Goal: Task Accomplishment & Management: Manage account settings

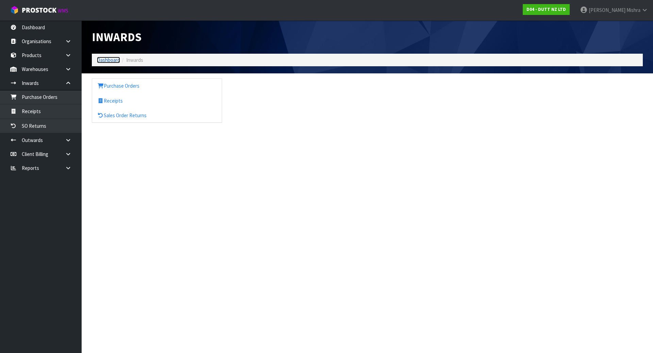
click at [109, 59] on link "Dashboard" at bounding box center [108, 60] width 23 height 6
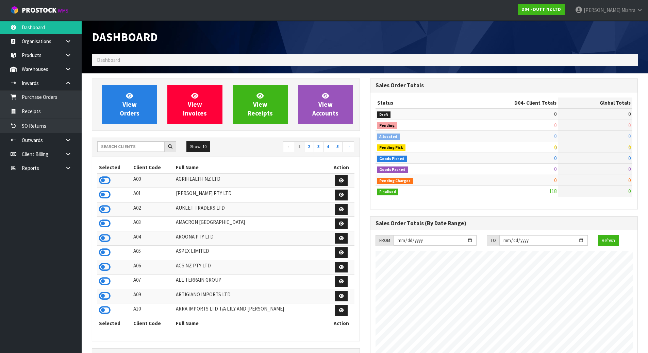
scroll to position [416, 278]
click at [113, 147] on input "text" at bounding box center [130, 147] width 67 height 11
type input "13"
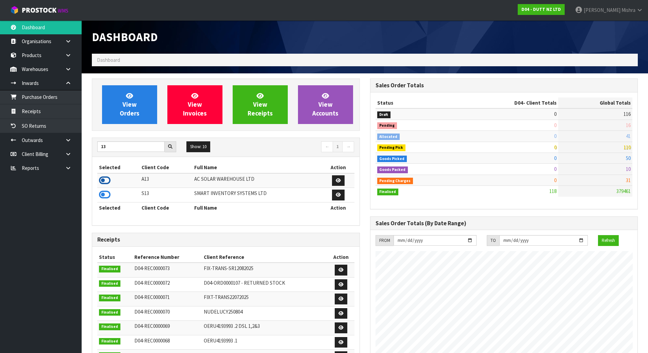
drag, startPoint x: 103, startPoint y: 177, endPoint x: 110, endPoint y: 149, distance: 29.0
click at [104, 176] on icon at bounding box center [105, 181] width 12 height 10
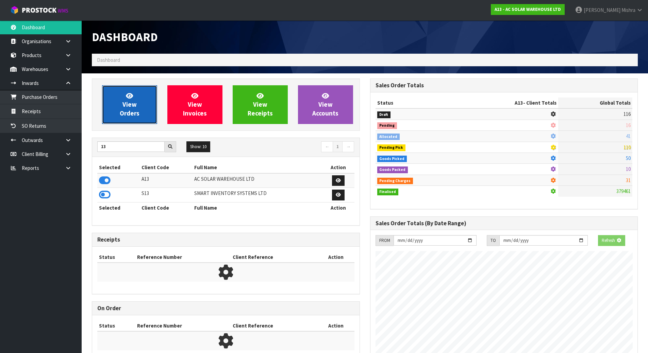
click at [119, 118] on link "View Orders" at bounding box center [129, 104] width 55 height 39
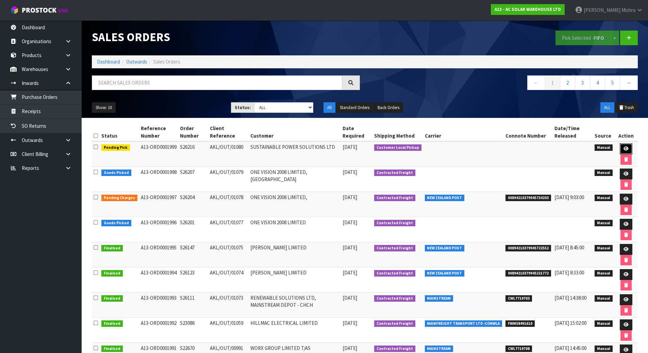
click at [621, 145] on link at bounding box center [626, 149] width 13 height 11
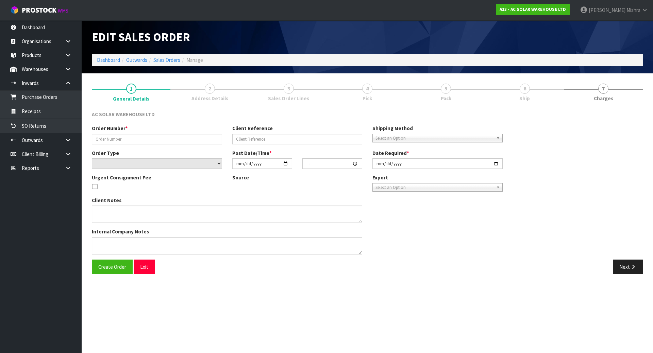
type input "S26216"
type input "AKL/OUT/01080"
select select "number:0"
type input "[DATE]"
type input "08:22:00.000"
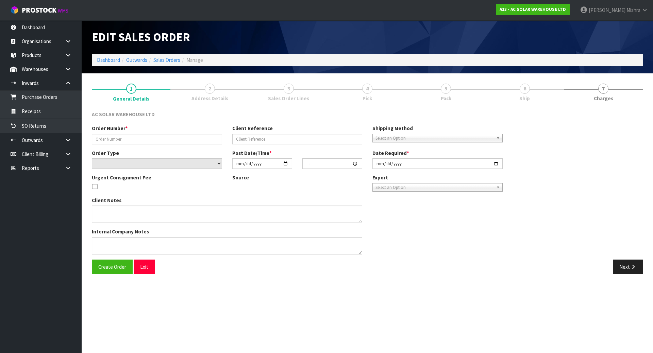
type input "[DATE]"
type textarea "CUSTOMER TO COLLECT "EARLY" [DATE] -> PLEASE PROCESS URGENTLY"
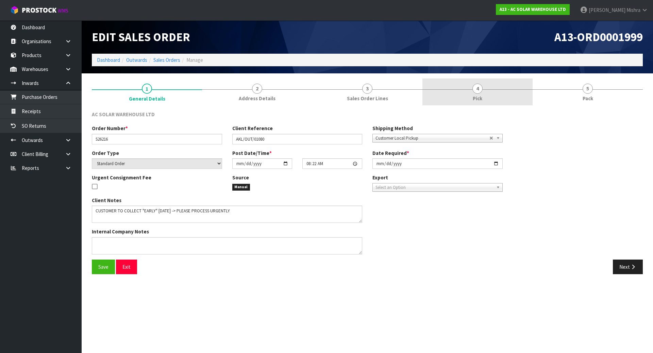
drag, startPoint x: 507, startPoint y: 88, endPoint x: 509, endPoint y: 95, distance: 7.0
click at [506, 89] on link "4 Pick" at bounding box center [478, 92] width 110 height 27
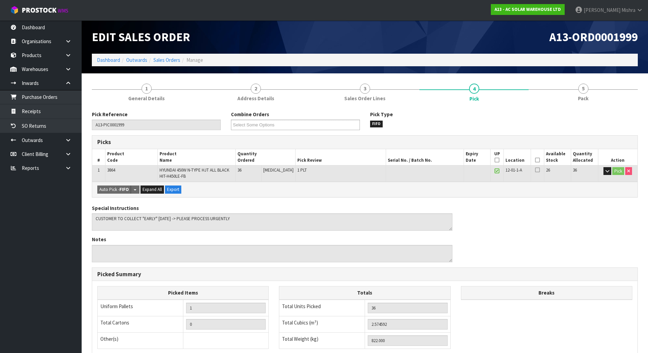
click at [532, 160] on th "Picked" at bounding box center [537, 157] width 13 height 16
click at [537, 160] on icon at bounding box center [537, 160] width 5 height 0
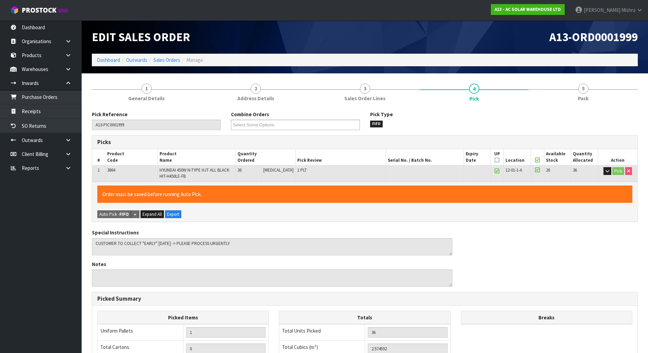
click at [495, 160] on icon at bounding box center [497, 160] width 5 height 0
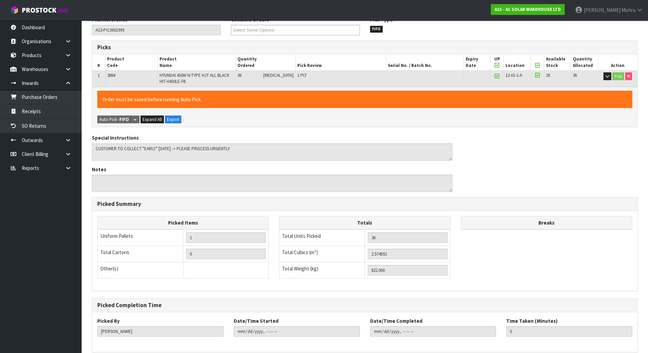
scroll to position [127, 0]
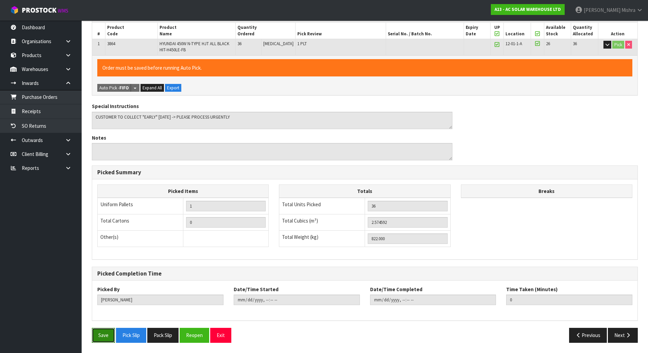
click at [107, 337] on button "Save" at bounding box center [103, 335] width 23 height 15
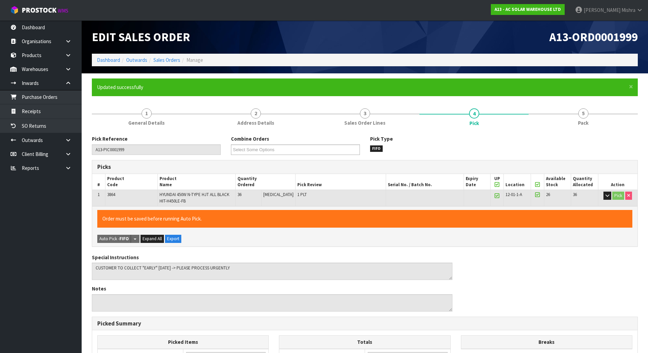
type input "[PERSON_NAME]"
type input "[DATE]T09:06:40"
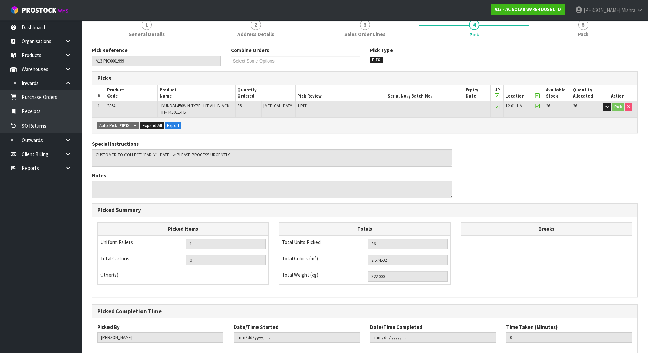
scroll to position [127, 0]
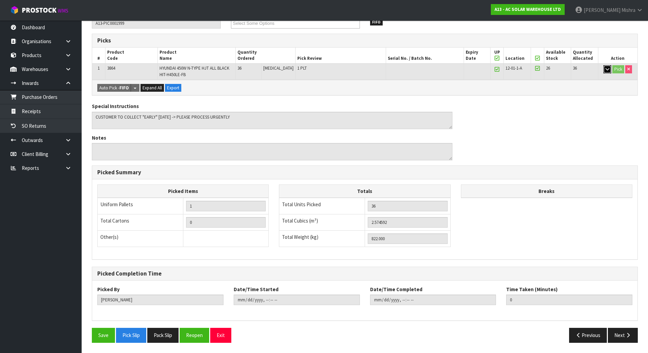
click at [606, 69] on icon "button" at bounding box center [608, 69] width 4 height 4
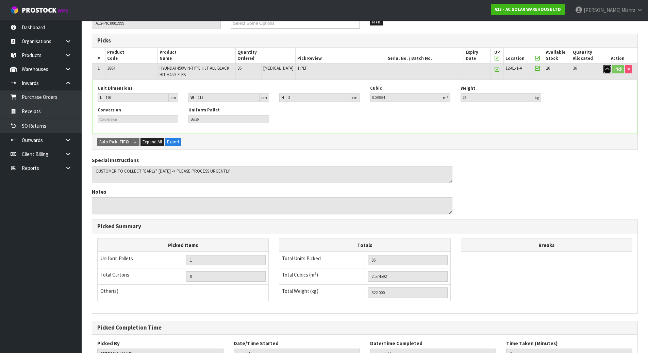
click at [606, 69] on icon "button" at bounding box center [608, 69] width 4 height 4
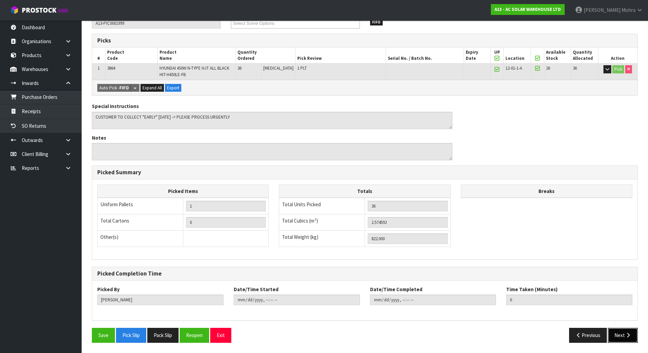
click at [624, 341] on button "Next" at bounding box center [623, 335] width 30 height 15
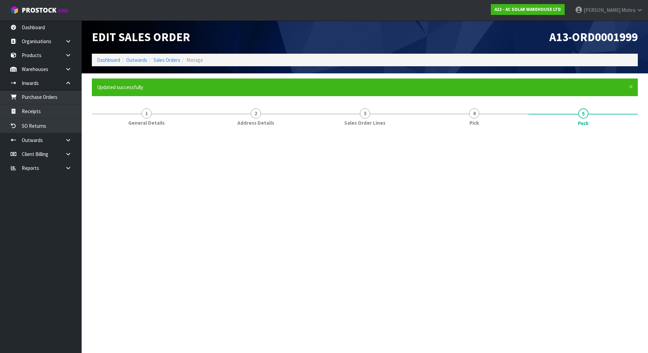
scroll to position [0, 0]
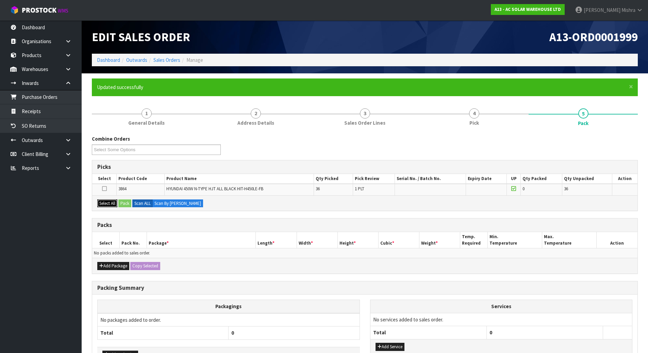
click at [107, 208] on div "Select All Pack Scan ALL Scan By [PERSON_NAME]" at bounding box center [364, 203] width 545 height 15
click at [103, 204] on button "Select All" at bounding box center [107, 204] width 20 height 8
click at [124, 200] on button "Pack" at bounding box center [124, 204] width 13 height 8
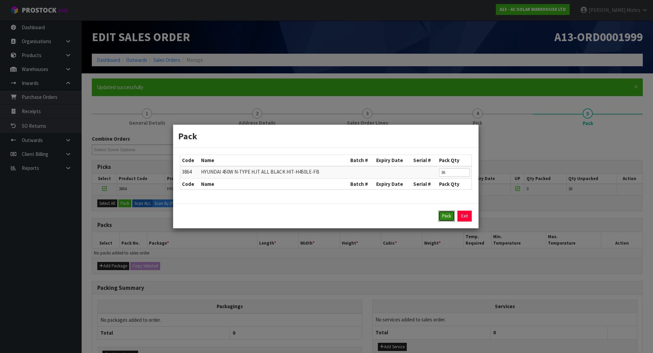
click at [444, 217] on button "Pack" at bounding box center [446, 216] width 16 height 11
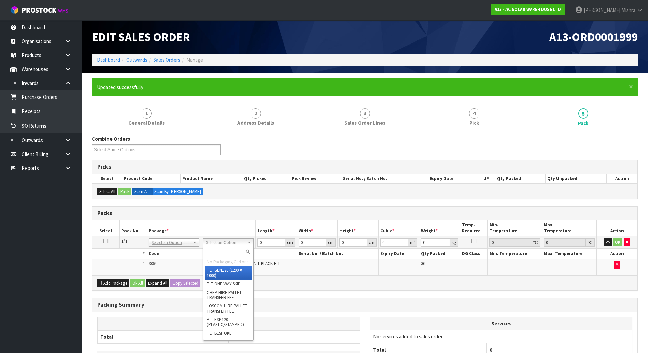
click at [226, 247] on div at bounding box center [228, 252] width 50 height 11
click at [225, 250] on input "text" at bounding box center [228, 252] width 47 height 9
type input "u"
type input "822"
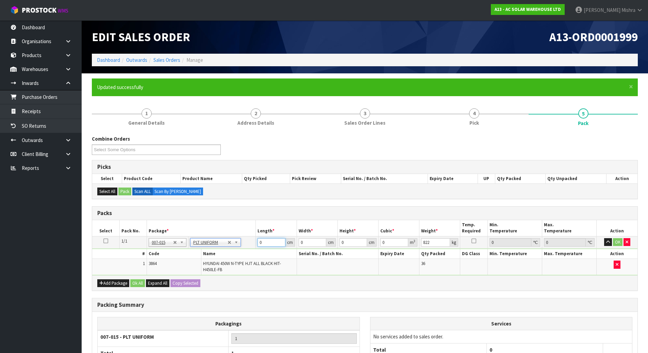
drag, startPoint x: 265, startPoint y: 241, endPoint x: 251, endPoint y: 242, distance: 14.7
click at [251, 242] on tr "1/1 NONE 007-001 007-002 007-004 007-009 007-013 007-014 007-015 007-017 007-01…" at bounding box center [364, 242] width 545 height 12
type input "176"
type input "113"
type input "1"
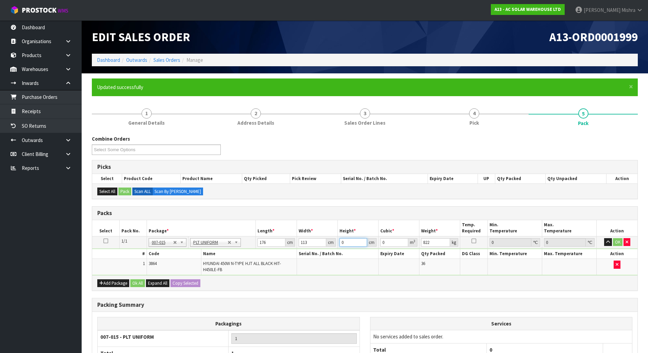
type input "0.019888"
type input "12"
type input "0.238656"
type input "127"
type input "2.525776"
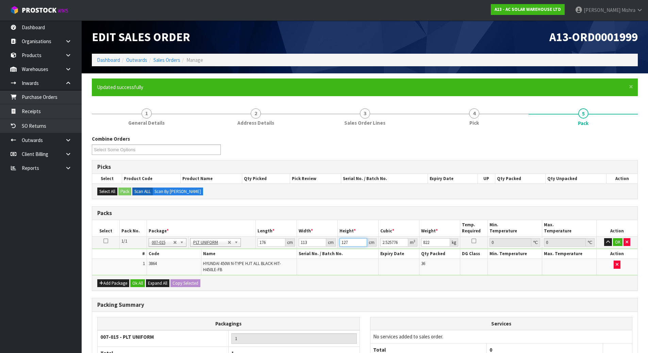
type input "127"
click at [140, 287] on button "Ok All" at bounding box center [137, 284] width 15 height 8
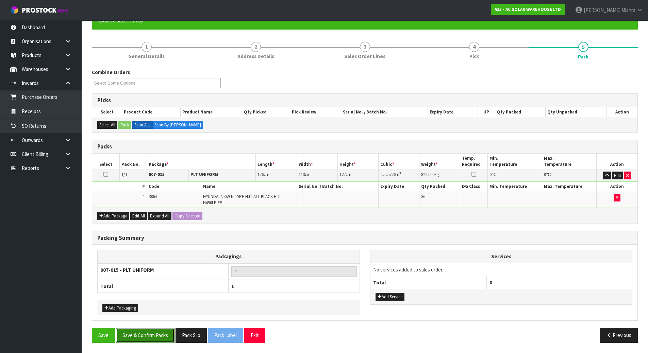
click at [150, 330] on button "Save & Confirm Packs" at bounding box center [145, 335] width 59 height 15
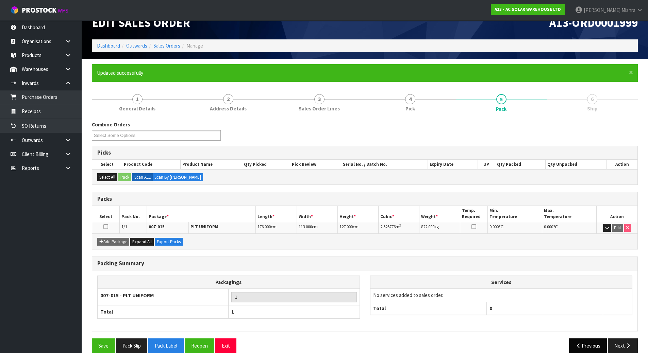
scroll to position [24, 0]
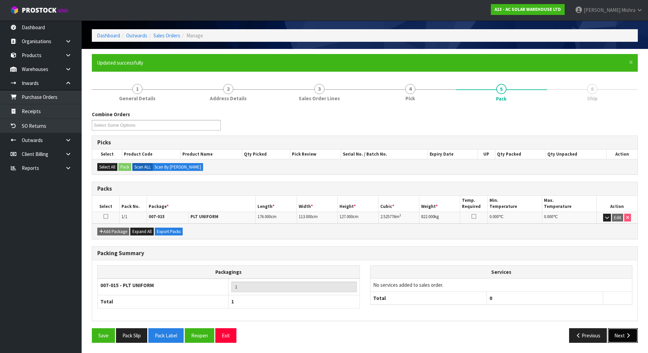
click at [624, 335] on button "Next" at bounding box center [623, 336] width 30 height 15
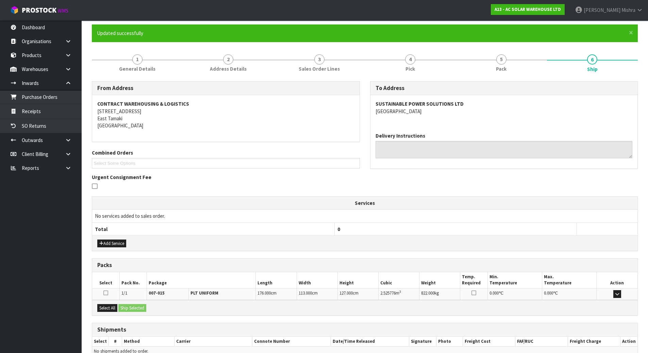
scroll to position [90, 0]
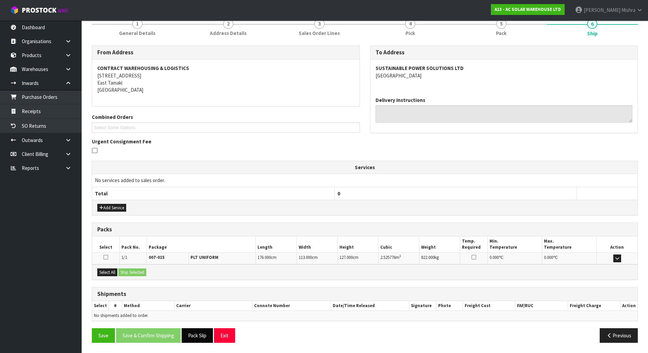
click at [206, 335] on button "Pack Slip" at bounding box center [197, 336] width 31 height 15
click at [188, 335] on button "Pack Slip" at bounding box center [197, 336] width 31 height 15
click at [113, 269] on button "Select All" at bounding box center [107, 273] width 20 height 8
drag, startPoint x: 130, startPoint y: 274, endPoint x: 157, endPoint y: 283, distance: 27.9
click at [130, 275] on button "Ship Selected" at bounding box center [132, 273] width 28 height 8
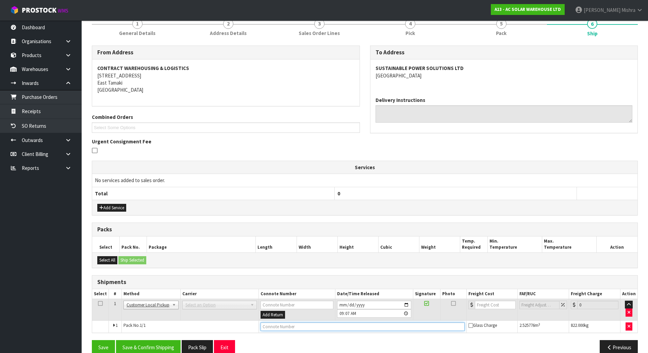
click at [302, 326] on input "text" at bounding box center [363, 327] width 204 height 9
click at [95, 153] on icon at bounding box center [94, 151] width 5 height 6
click at [0, 0] on input "checkbox" at bounding box center [0, 0] width 0 height 0
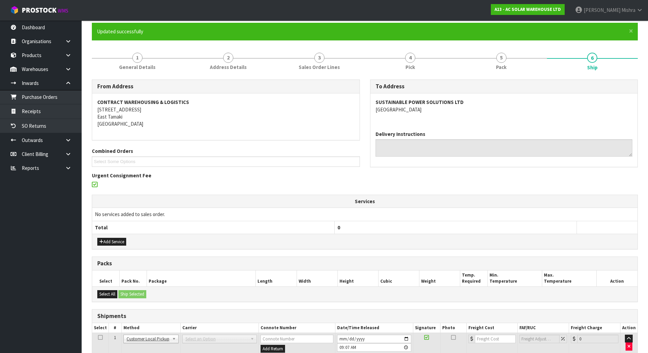
click at [97, 183] on icon at bounding box center [94, 185] width 5 height 6
click at [0, 0] on input "checkbox" at bounding box center [0, 0] width 0 height 0
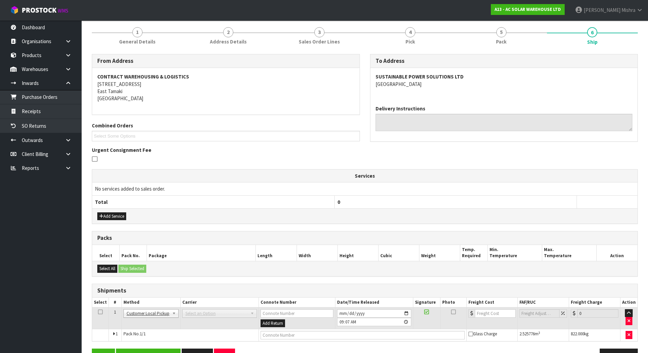
scroll to position [102, 0]
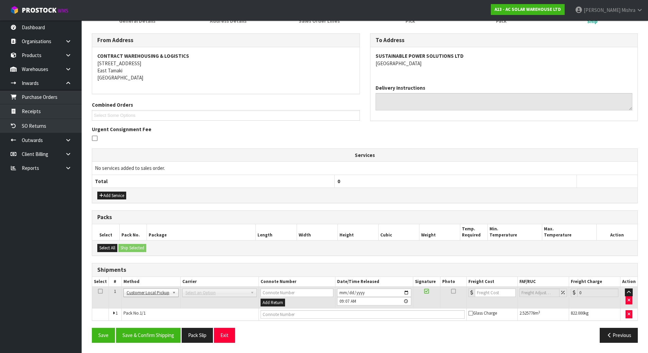
drag, startPoint x: 259, startPoint y: 313, endPoint x: 269, endPoint y: 313, distance: 9.9
click at [259, 313] on td at bounding box center [363, 315] width 208 height 12
click at [269, 313] on input "text" at bounding box center [363, 315] width 204 height 9
type input "CUSTOMER COLLECTED"
click at [158, 335] on button "Save & Confirm Shipping" at bounding box center [148, 335] width 65 height 15
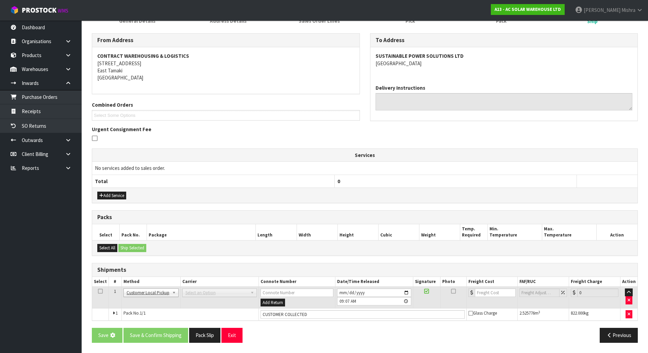
scroll to position [0, 0]
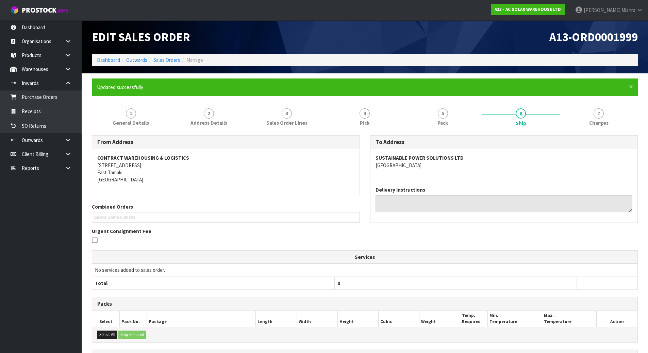
click at [160, 63] on li "Sales Orders" at bounding box center [163, 59] width 33 height 7
click at [162, 57] on link "Sales Orders" at bounding box center [166, 60] width 27 height 6
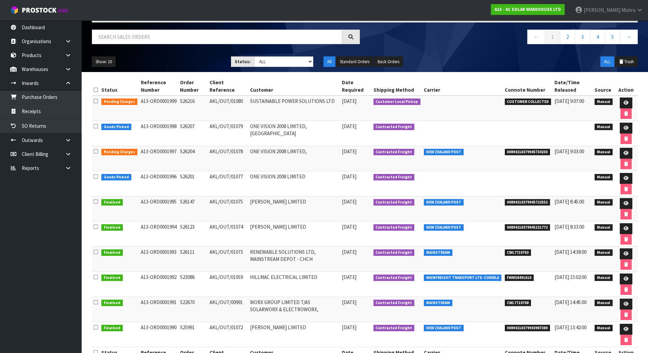
scroll to position [34, 0]
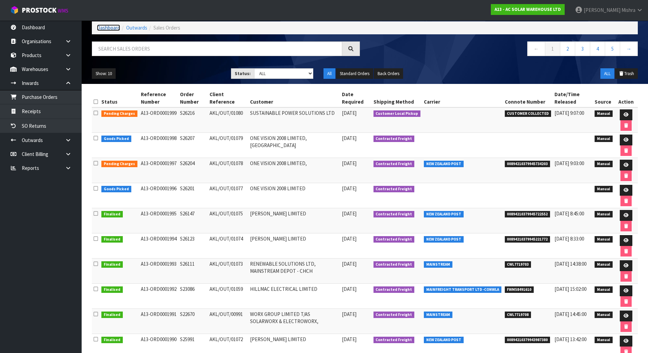
click at [115, 28] on link "Dashboard" at bounding box center [108, 27] width 23 height 6
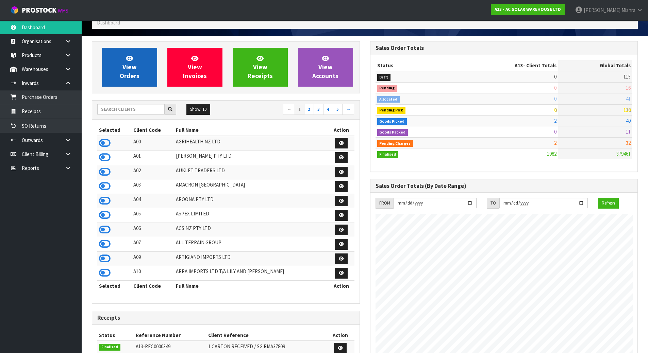
scroll to position [37, 0]
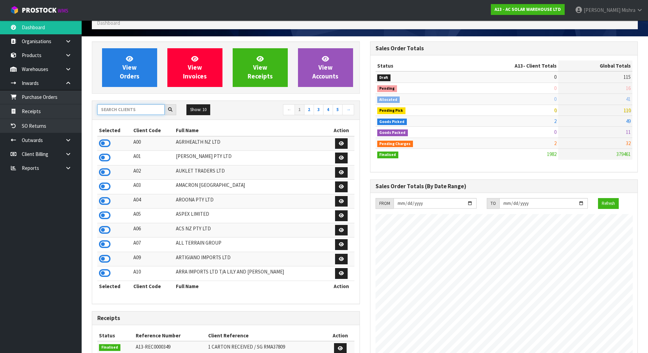
click at [123, 111] on input "text" at bounding box center [130, 109] width 67 height 11
type input "J01"
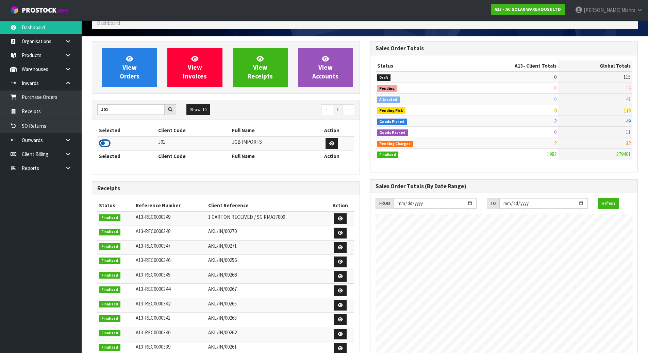
click at [105, 140] on icon at bounding box center [105, 143] width 12 height 10
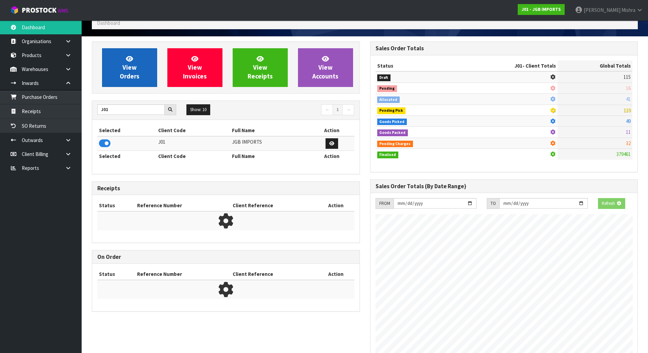
scroll to position [339756, 339902]
click at [123, 59] on link "View Orders" at bounding box center [129, 67] width 55 height 39
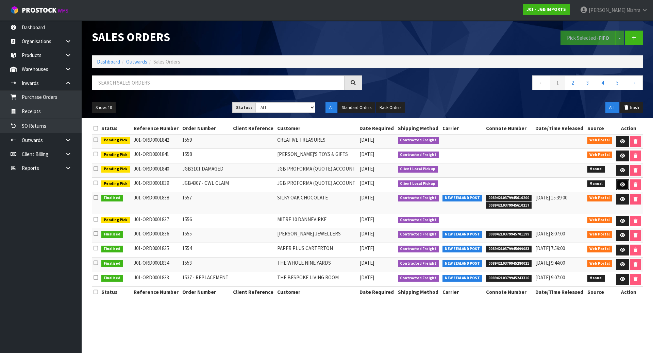
click at [622, 183] on icon at bounding box center [622, 185] width 5 height 4
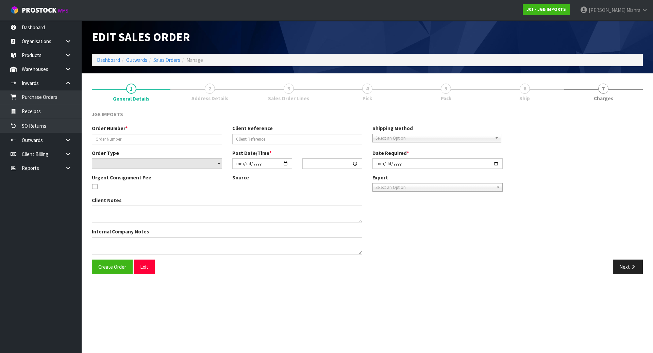
type input "JGB4307 - CWL CLAIM"
select select "number:0"
type input "[DATE]"
type input "12:22:00.000"
type input "[DATE]"
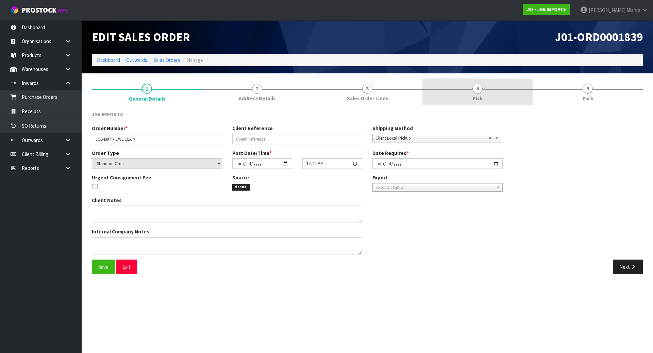
drag, startPoint x: 465, startPoint y: 102, endPoint x: 470, endPoint y: 101, distance: 4.9
click at [464, 102] on link "4 Pick" at bounding box center [478, 92] width 110 height 27
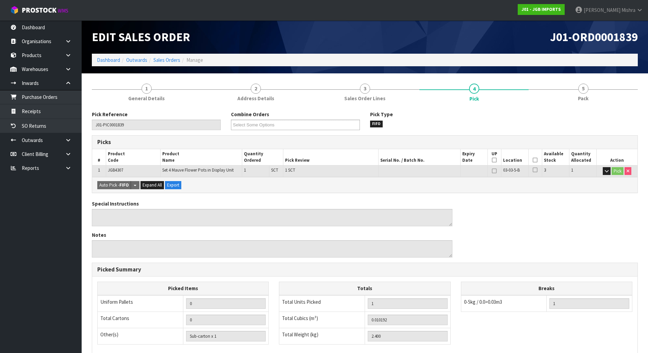
click at [535, 161] on icon at bounding box center [535, 160] width 5 height 0
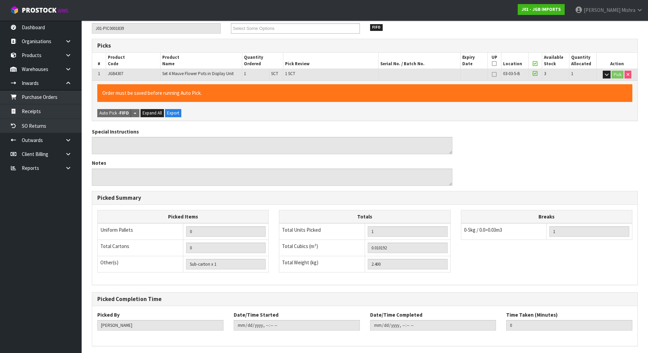
scroll to position [122, 0]
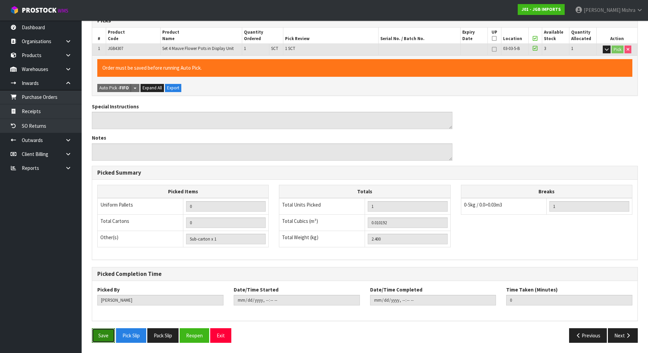
click at [99, 337] on button "Save" at bounding box center [103, 336] width 23 height 15
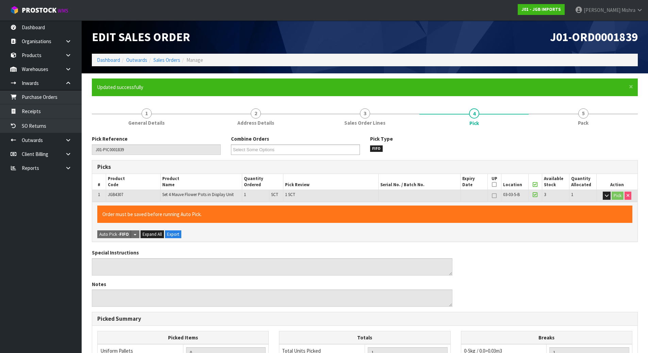
type input "[PERSON_NAME]"
type input "[DATE]T09:08:12"
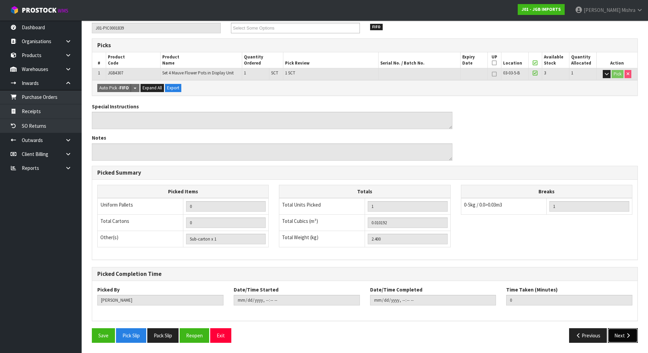
click at [615, 337] on button "Next" at bounding box center [623, 336] width 30 height 15
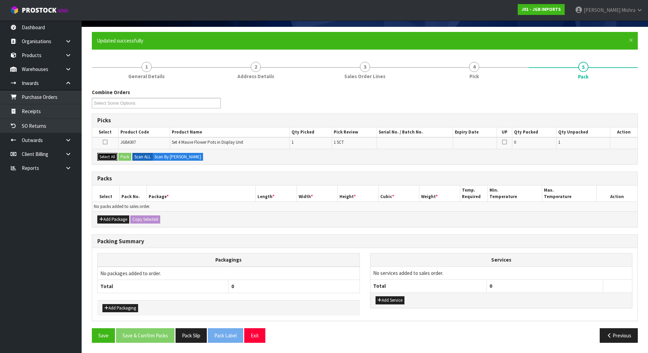
click at [108, 156] on button "Select All" at bounding box center [107, 157] width 20 height 8
click at [128, 155] on button "Pack" at bounding box center [124, 157] width 13 height 8
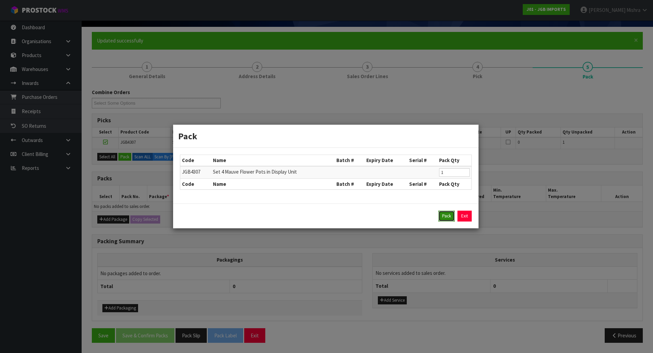
click at [450, 212] on button "Pack" at bounding box center [446, 216] width 16 height 11
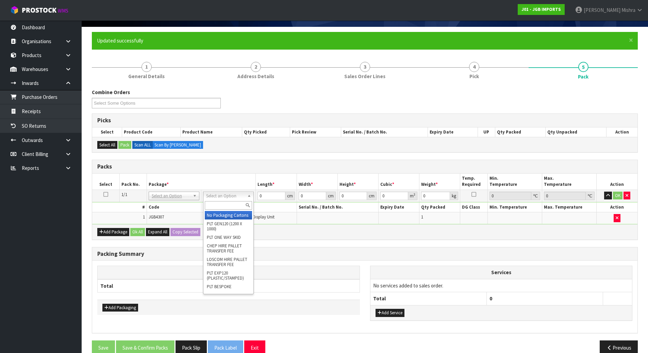
drag, startPoint x: 239, startPoint y: 195, endPoint x: 241, endPoint y: 199, distance: 4.1
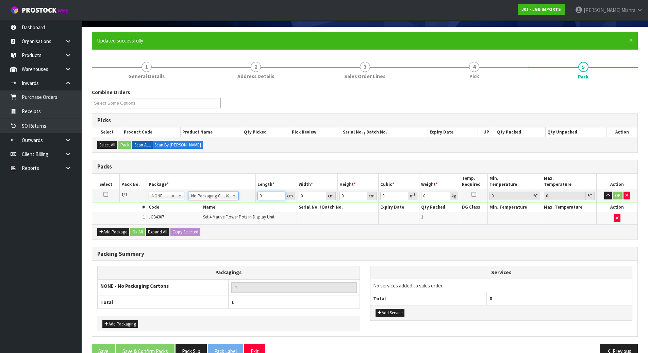
drag, startPoint x: 263, startPoint y: 197, endPoint x: 231, endPoint y: 195, distance: 31.4
click at [231, 195] on tr "1/1 NONE 007-001 007-002 007-004 007-009 007-013 007-014 007-015 007-017 007-01…" at bounding box center [364, 196] width 545 height 12
type input "1"
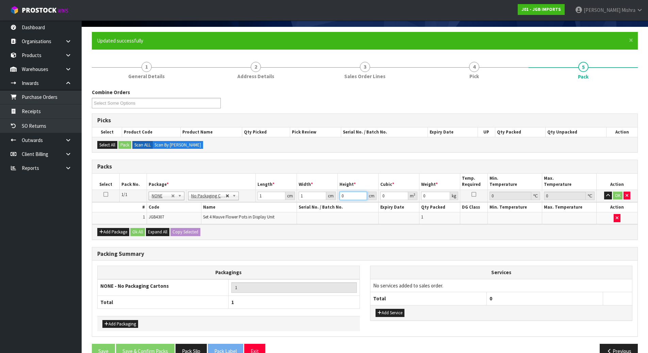
type input "0.000001"
type input "1"
click at [138, 233] on button "Ok All" at bounding box center [137, 232] width 15 height 8
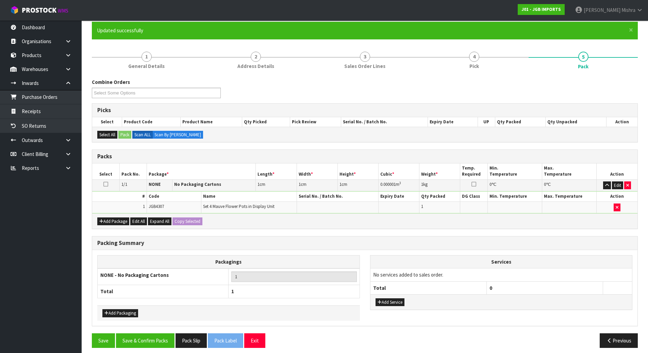
scroll to position [62, 0]
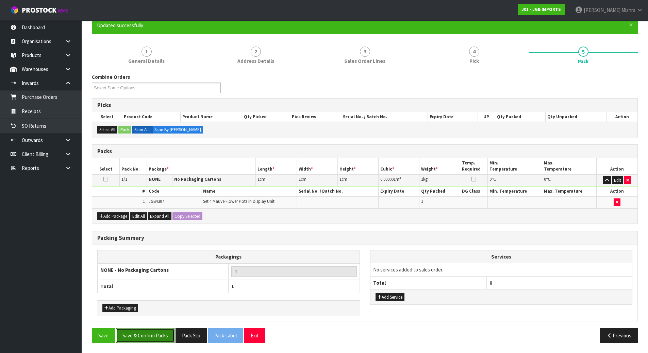
click at [130, 329] on button "Save & Confirm Packs" at bounding box center [145, 336] width 59 height 15
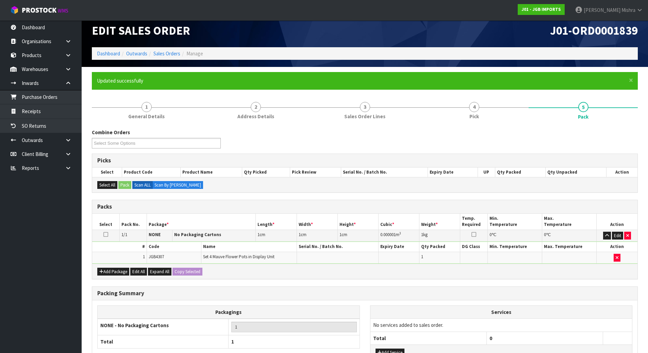
scroll to position [24, 0]
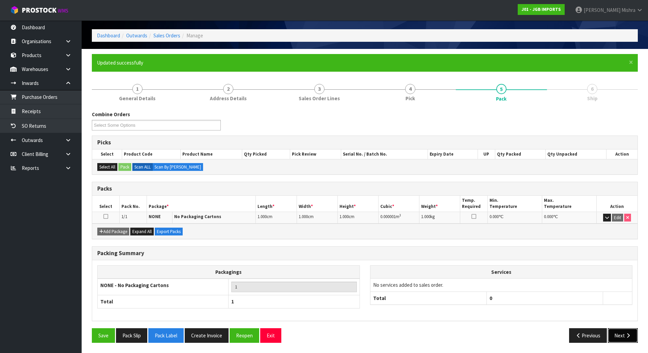
click at [635, 340] on button "Next" at bounding box center [623, 336] width 30 height 15
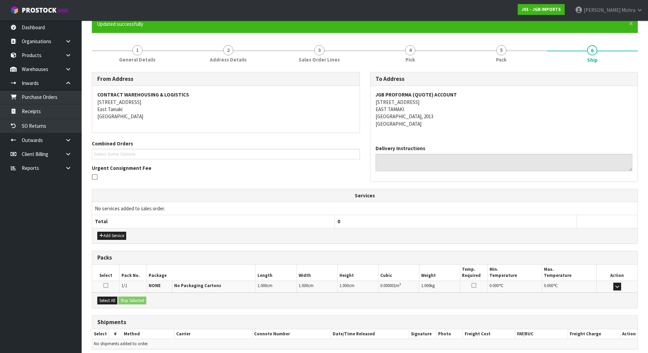
scroll to position [92, 0]
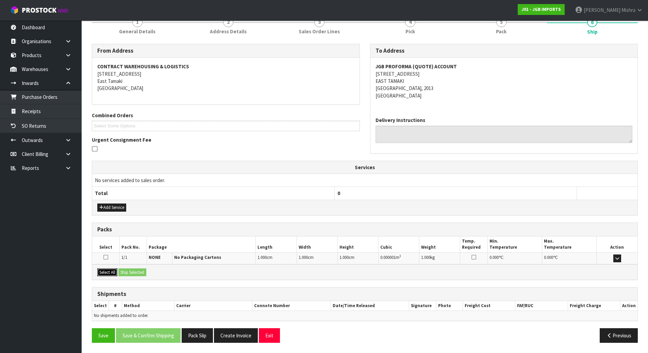
click at [107, 274] on button "Select All" at bounding box center [107, 273] width 20 height 8
click at [123, 272] on button "Ship Selected" at bounding box center [132, 273] width 28 height 8
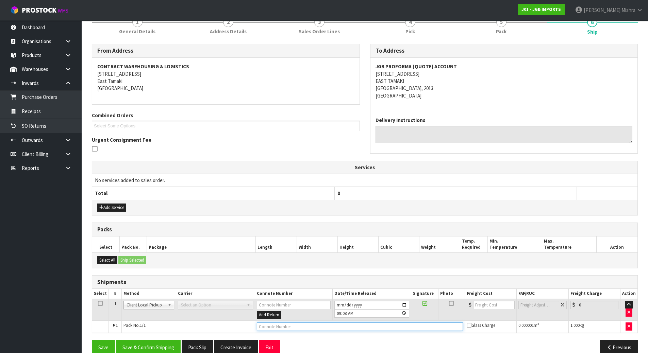
click at [308, 326] on input "text" at bounding box center [360, 327] width 206 height 9
type input "DISPOSED"
click at [167, 345] on button "Save & Confirm Shipping" at bounding box center [148, 348] width 65 height 15
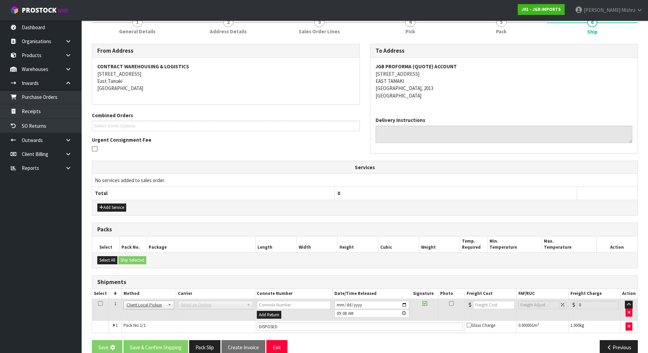
scroll to position [0, 0]
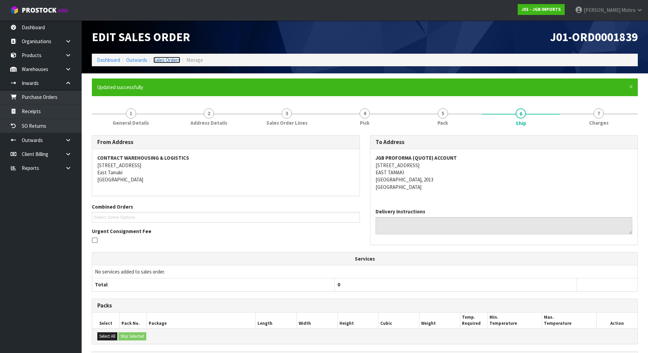
click at [169, 63] on link "Sales Orders" at bounding box center [166, 60] width 27 height 6
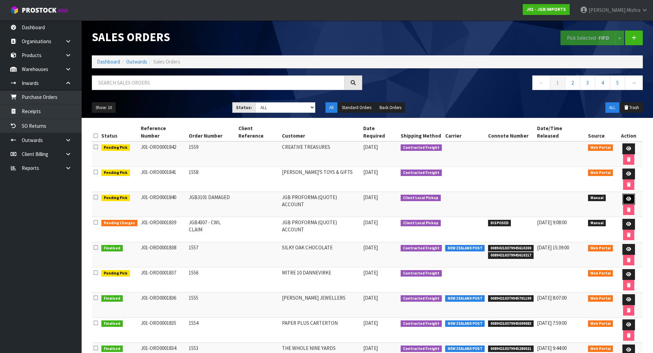
click at [626, 197] on icon at bounding box center [628, 199] width 5 height 4
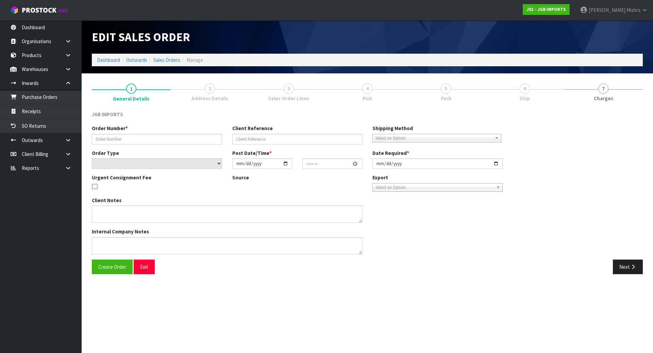
type input "JGB3101 DAMAGED"
select select "number:0"
type input "[DATE]"
type input "12:22:00.000"
type input "[DATE]"
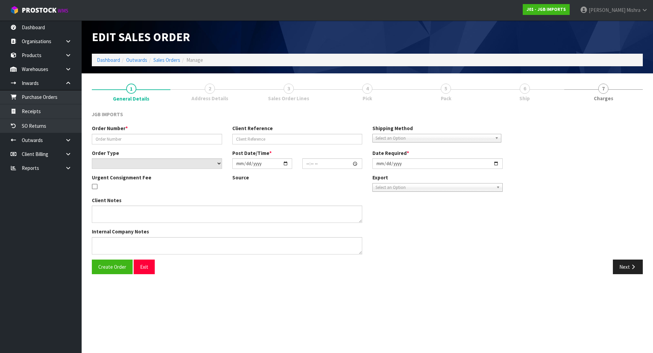
type textarea "FOUND DAMAGED IN LOCATION"
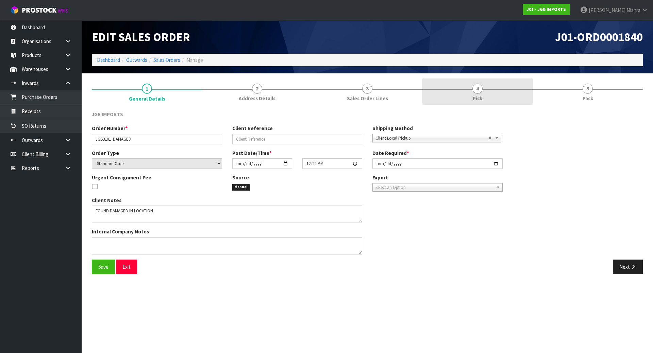
click at [498, 101] on link "4 Pick" at bounding box center [478, 92] width 110 height 27
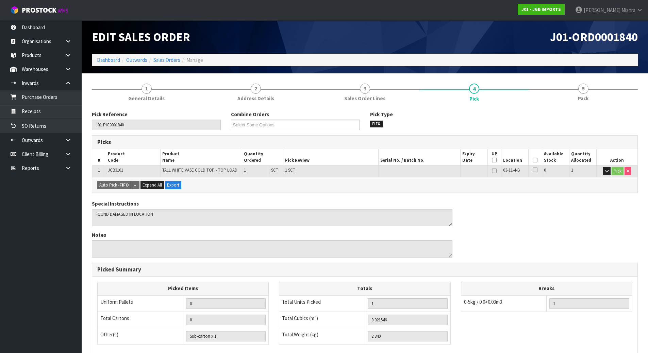
click at [536, 161] on icon at bounding box center [535, 160] width 5 height 0
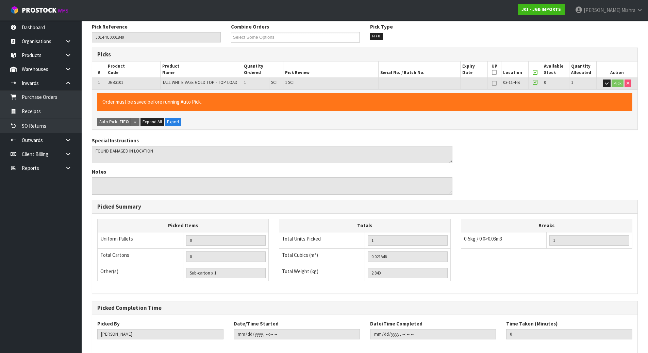
scroll to position [122, 0]
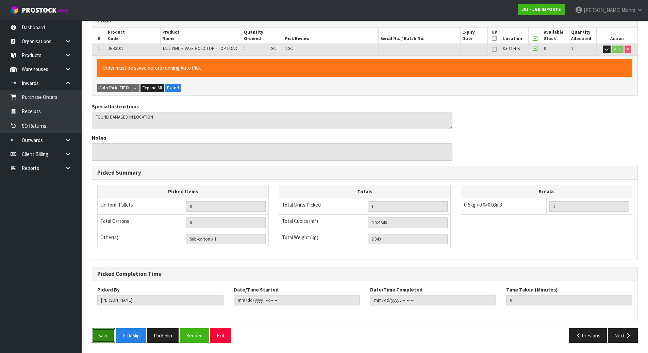
click at [97, 335] on button "Save" at bounding box center [103, 336] width 23 height 15
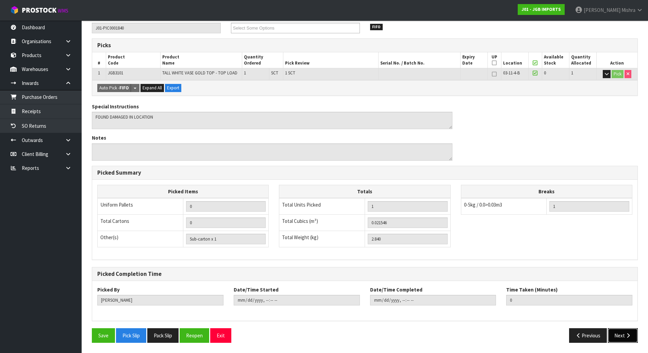
click at [621, 339] on button "Next" at bounding box center [623, 336] width 30 height 15
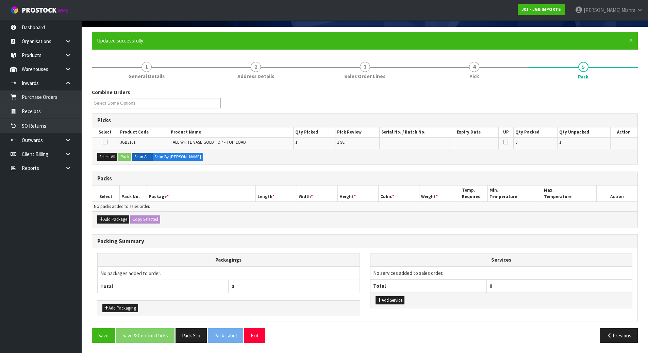
scroll to position [47, 0]
click at [106, 157] on button "Select All" at bounding box center [107, 157] width 20 height 8
click at [123, 156] on button "Pack" at bounding box center [124, 157] width 13 height 8
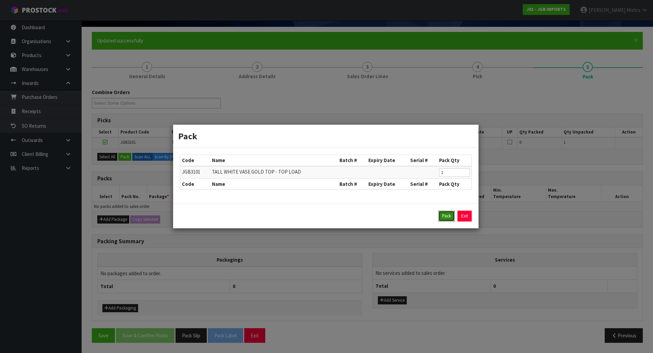
click at [447, 221] on button "Pack" at bounding box center [446, 216] width 16 height 11
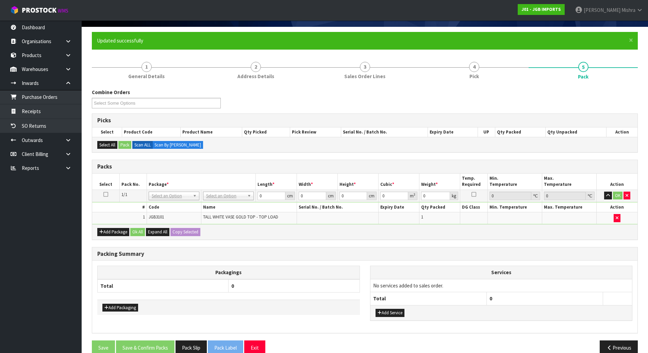
click at [234, 201] on td "No Packaging Cartons PLT GEN120 (1200 X 1000) PLT ONE WAY SKID CHEP HIRE PALLET…" at bounding box center [228, 196] width 54 height 12
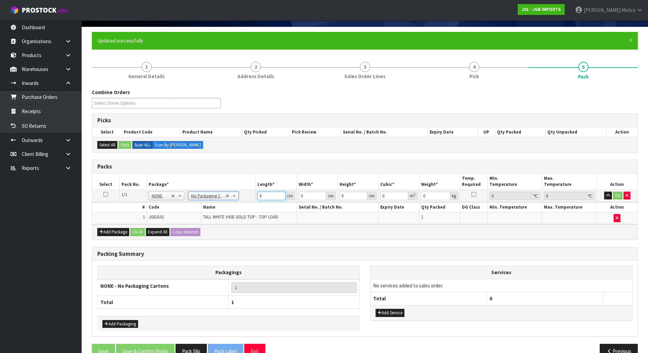
drag, startPoint x: 269, startPoint y: 195, endPoint x: 232, endPoint y: 198, distance: 37.5
click at [232, 198] on tr "1/1 NONE 007-001 007-002 007-004 007-009 007-013 007-014 007-015 007-017 007-01…" at bounding box center [364, 196] width 545 height 12
type input "1"
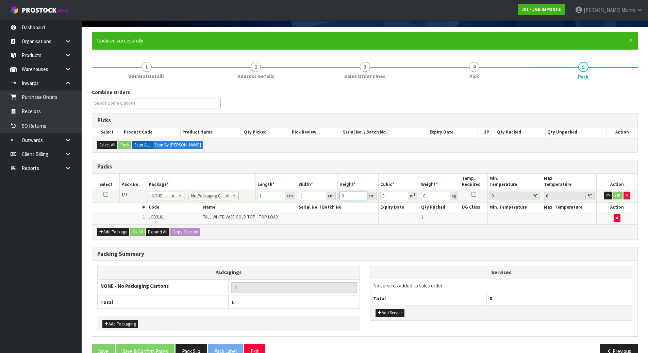
type input "0.000001"
type input "1"
click at [144, 231] on button "Ok All" at bounding box center [137, 232] width 15 height 8
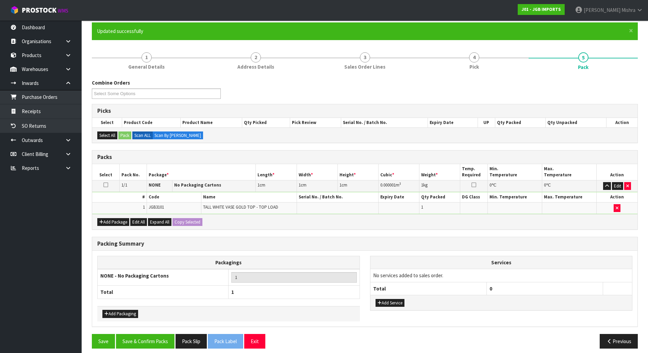
scroll to position [62, 0]
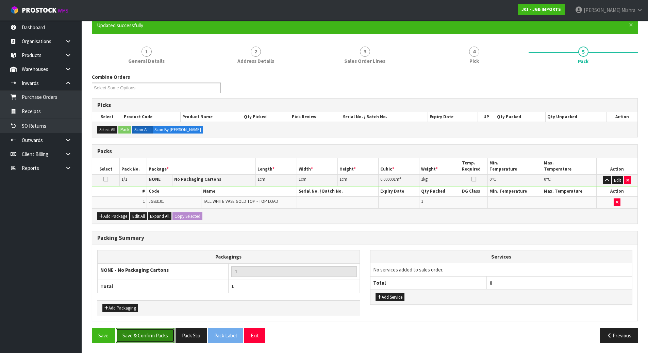
click at [147, 338] on button "Save & Confirm Packs" at bounding box center [145, 336] width 59 height 15
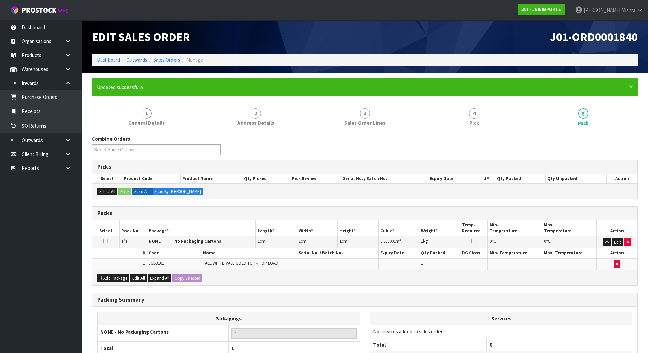
scroll to position [24, 0]
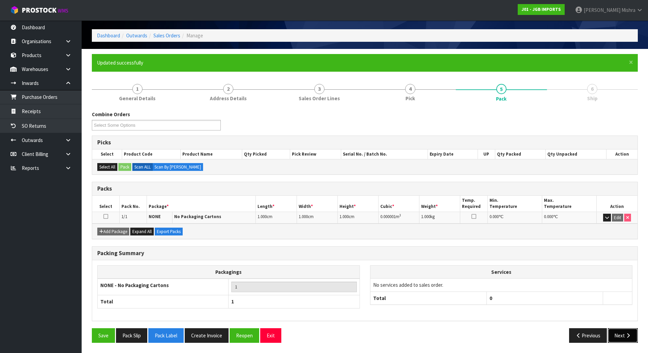
click at [629, 336] on icon "button" at bounding box center [628, 335] width 6 height 5
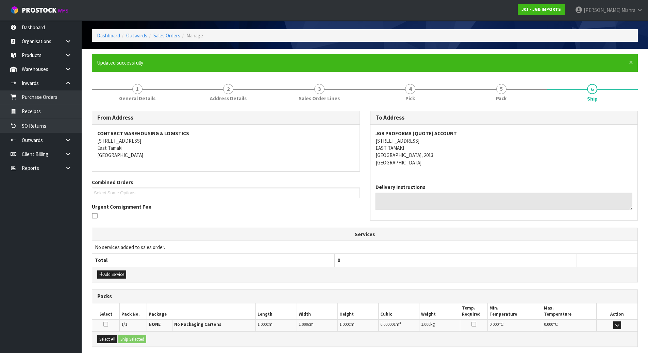
scroll to position [92, 0]
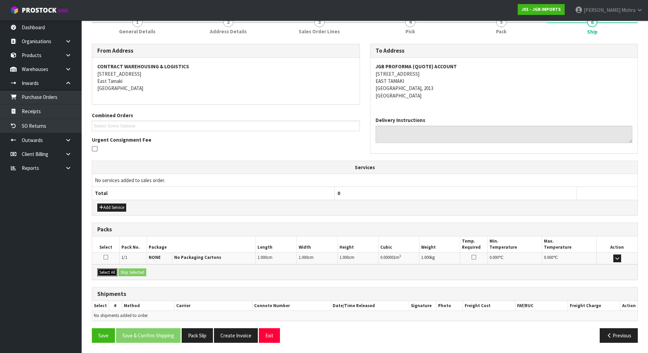
click at [115, 276] on button "Select All" at bounding box center [107, 273] width 20 height 8
click at [129, 274] on button "Ship Selected" at bounding box center [132, 273] width 28 height 8
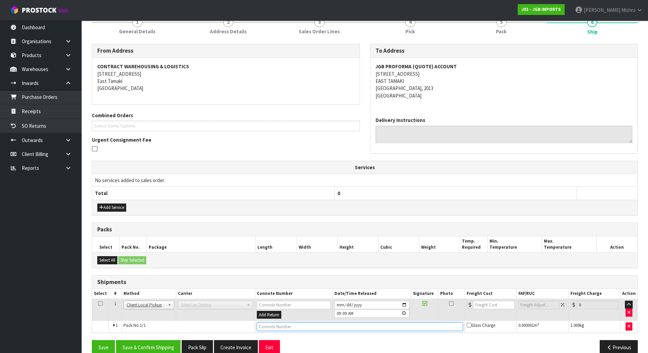
click at [275, 327] on input "text" at bounding box center [360, 327] width 206 height 9
type input "DISPOSED"
click at [145, 346] on button "Save & Confirm Shipping" at bounding box center [148, 348] width 65 height 15
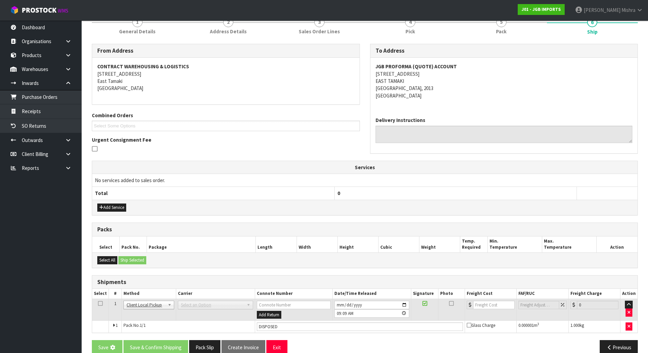
scroll to position [0, 0]
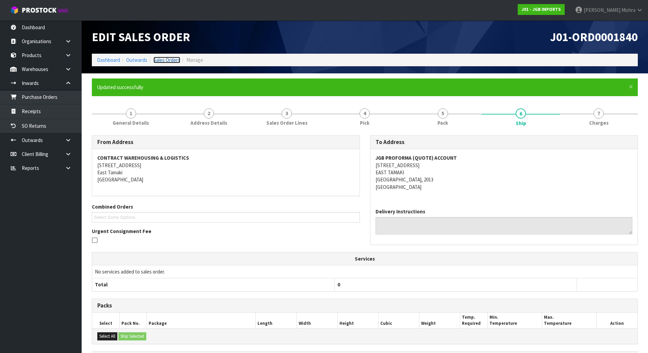
click at [155, 58] on link "Sales Orders" at bounding box center [166, 60] width 27 height 6
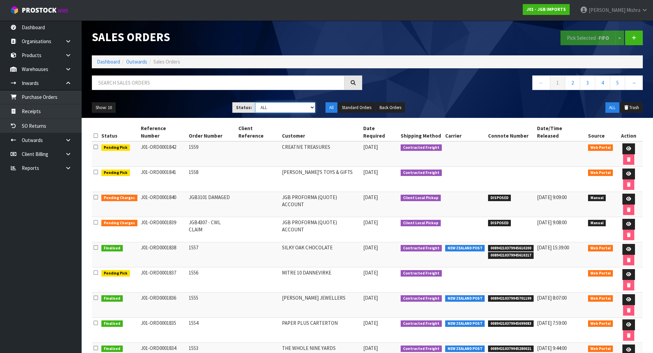
click at [290, 104] on select "Draft Pending Allocated Pending Pick Goods Picked Goods Packed Pending Charges …" at bounding box center [285, 107] width 60 height 11
select select "string:3"
click at [255, 102] on select "Draft Pending Allocated Pending Pick Goods Picked Goods Packed Pending Charges …" at bounding box center [285, 107] width 60 height 11
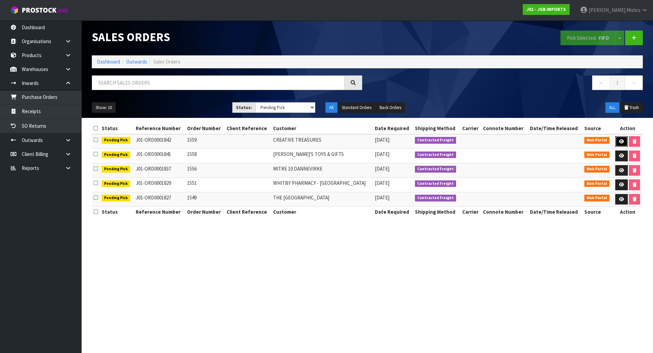
click at [619, 140] on icon at bounding box center [621, 141] width 5 height 4
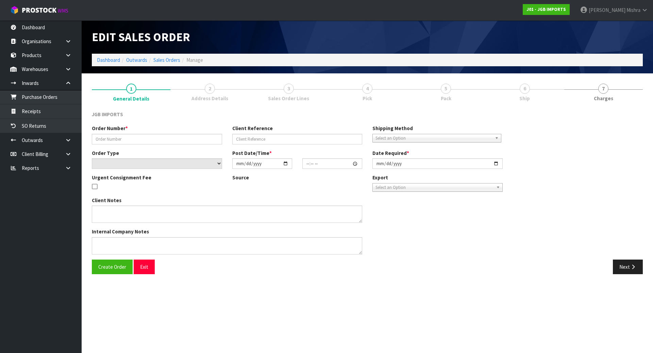
type input "1559"
select select "number:0"
type input "[DATE]"
type input "16:26:00.000"
type input "[DATE]"
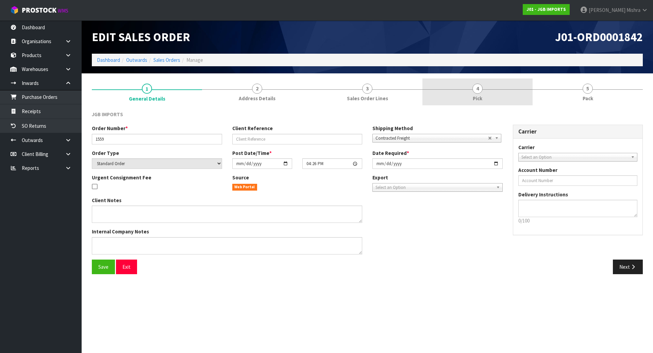
click at [512, 96] on link "4 Pick" at bounding box center [478, 92] width 110 height 27
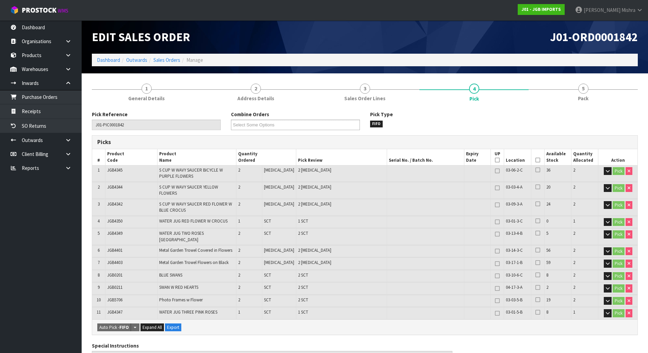
click at [535, 160] on icon at bounding box center [537, 160] width 5 height 0
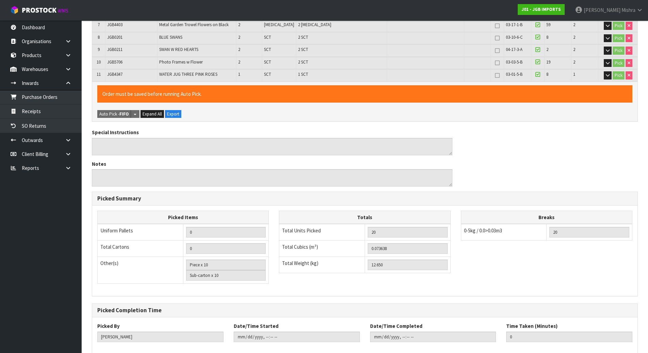
scroll to position [266, 0]
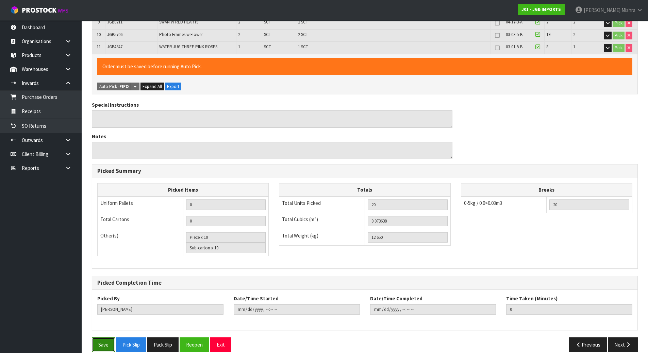
click at [95, 338] on button "Save" at bounding box center [103, 345] width 23 height 15
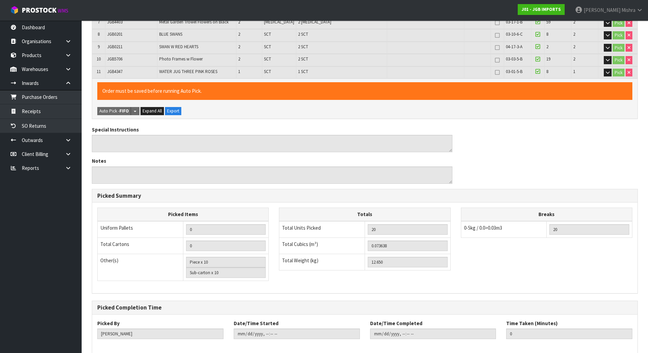
scroll to position [0, 0]
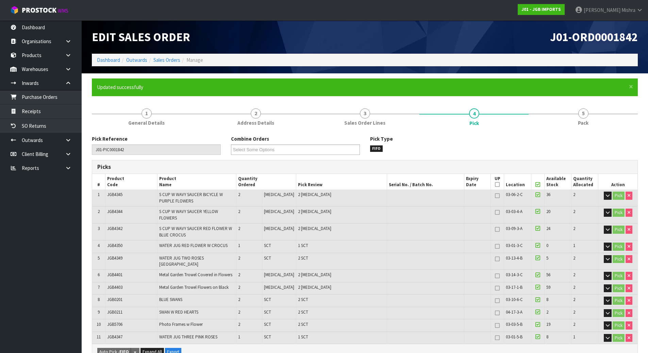
type input "[PERSON_NAME]"
type input "[DATE]T09:11:08"
click at [167, 57] on link "Sales Orders" at bounding box center [166, 60] width 27 height 6
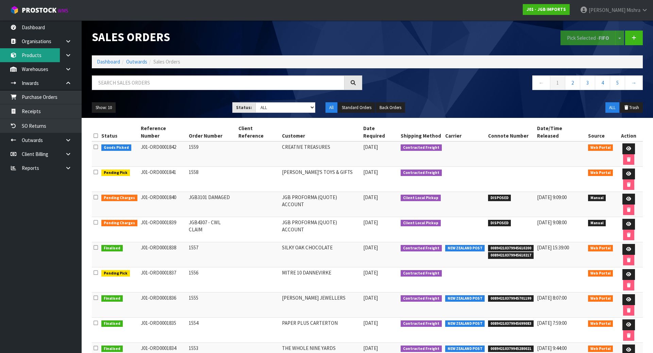
click at [54, 54] on link "Products" at bounding box center [41, 55] width 82 height 14
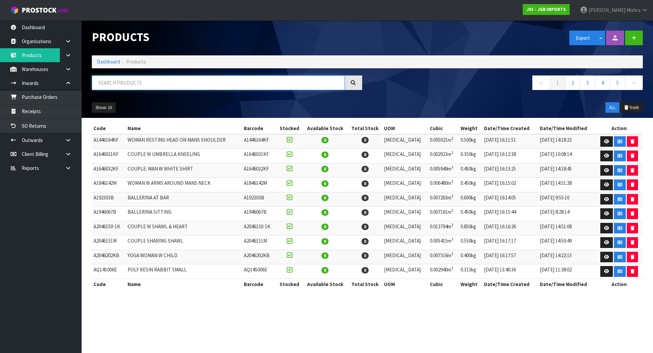
click at [177, 82] on input "text" at bounding box center [218, 83] width 253 height 15
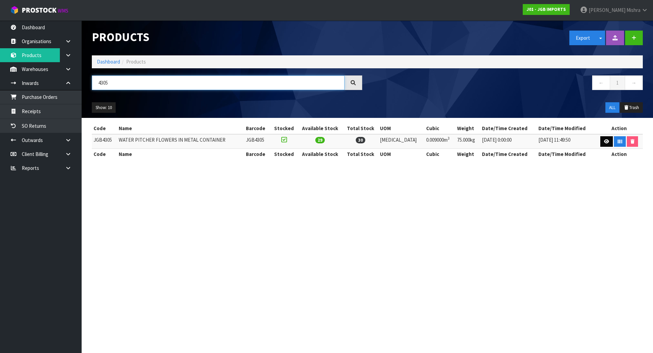
type input "4305"
click at [602, 138] on link at bounding box center [606, 141] width 13 height 11
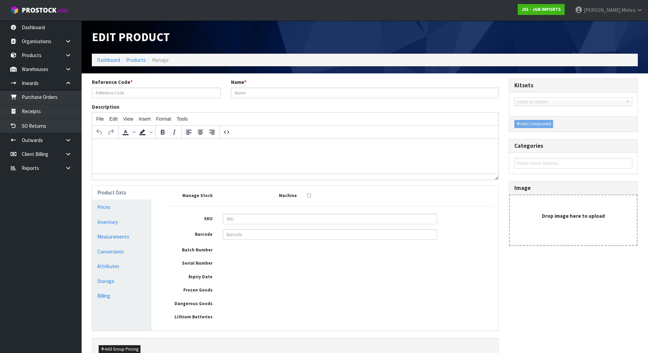
type input "JGB4305"
type input "WATER PITCHER FLOWERS IN METAL CONTAINER"
type input "20"
type input "18"
type input "25"
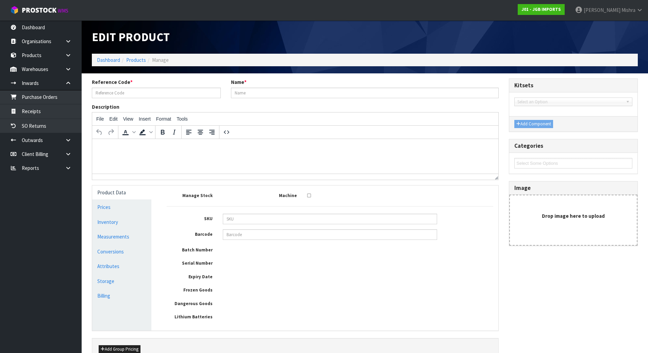
type input "0.009"
click at [117, 236] on link "Measurements" at bounding box center [121, 237] width 59 height 14
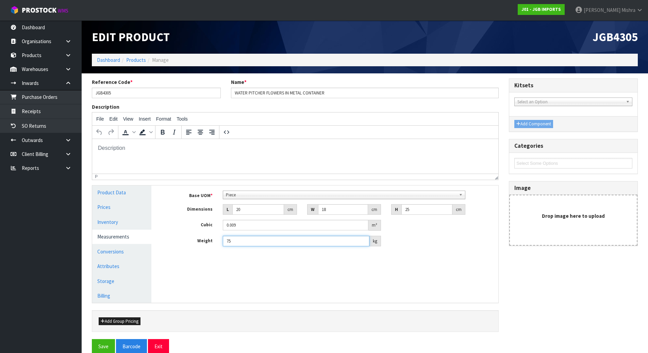
drag, startPoint x: 247, startPoint y: 240, endPoint x: 219, endPoint y: 240, distance: 27.2
click at [219, 240] on div "75 kg" at bounding box center [302, 241] width 168 height 11
click at [101, 342] on button "Save" at bounding box center [103, 346] width 23 height 15
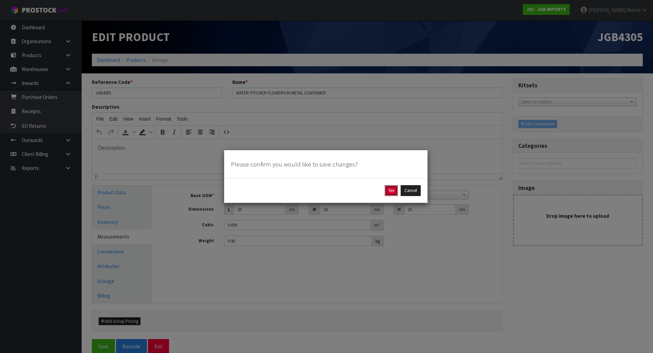
click at [393, 191] on button "Yes" at bounding box center [391, 190] width 13 height 11
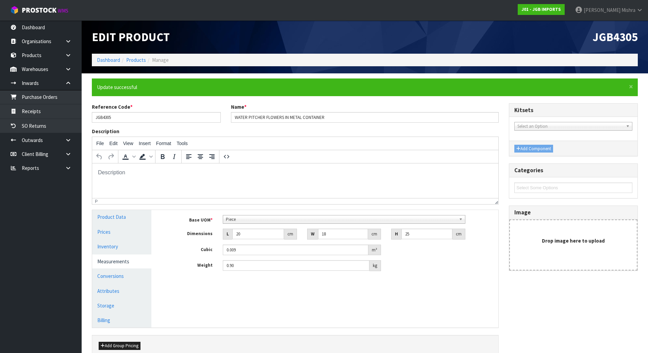
type input "0.9"
click at [99, 60] on link "Dashboard" at bounding box center [108, 60] width 23 height 6
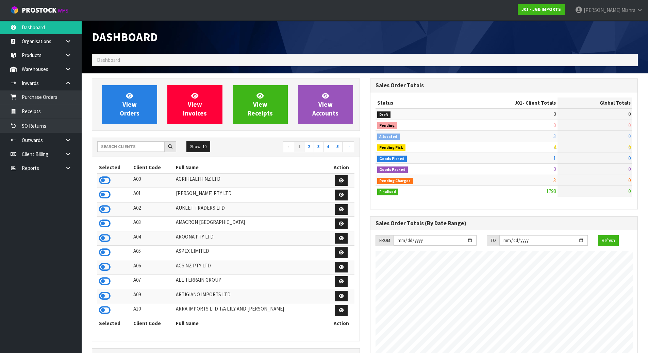
scroll to position [515, 278]
